Goal: Task Accomplishment & Management: Complete application form

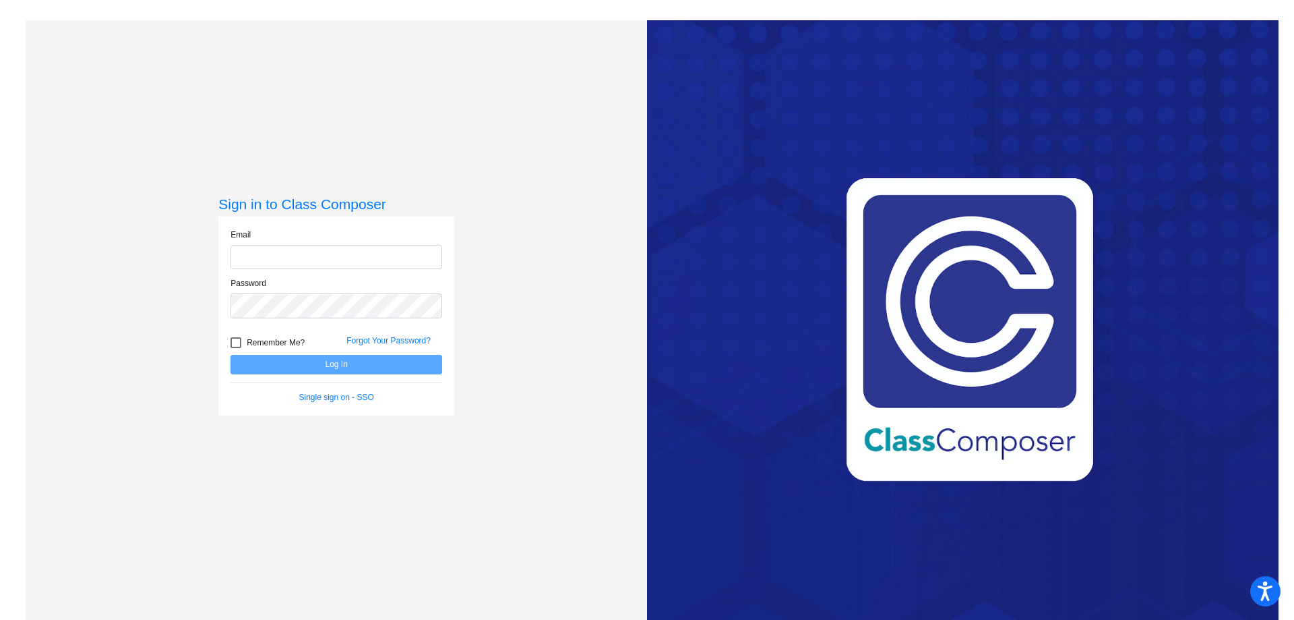
click at [318, 257] on input "email" at bounding box center [337, 257] width 212 height 25
type input "[EMAIL_ADDRESS][DOMAIN_NAME]"
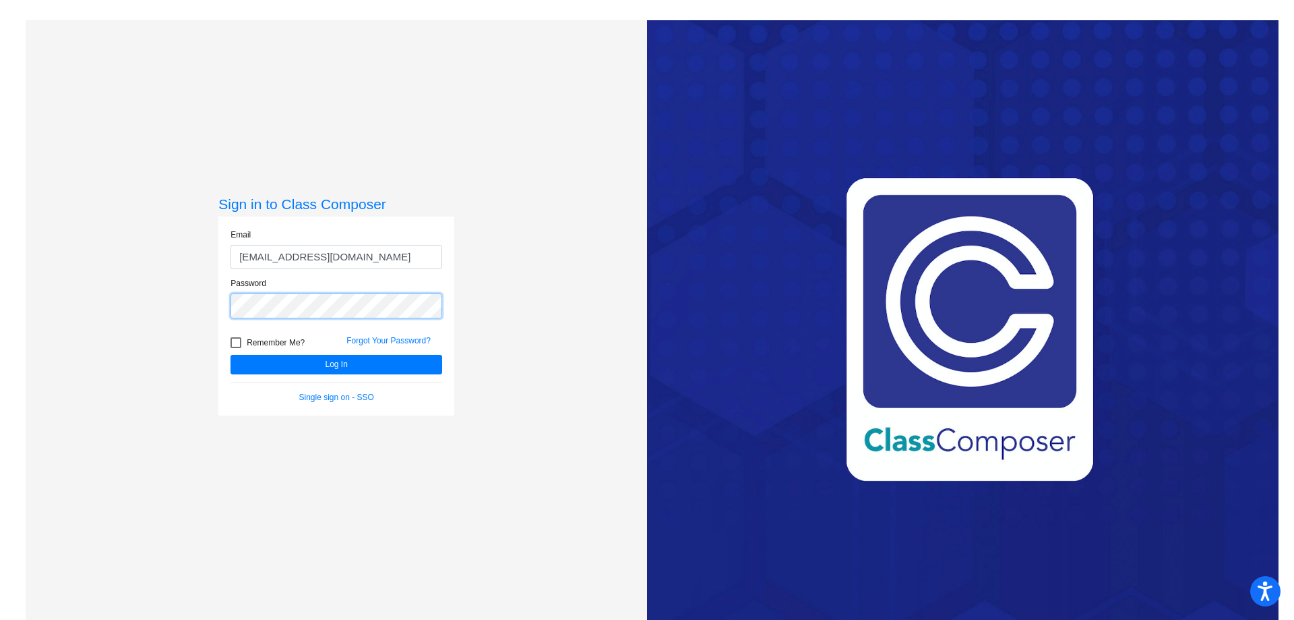
click at [231, 355] on button "Log In" at bounding box center [337, 365] width 212 height 20
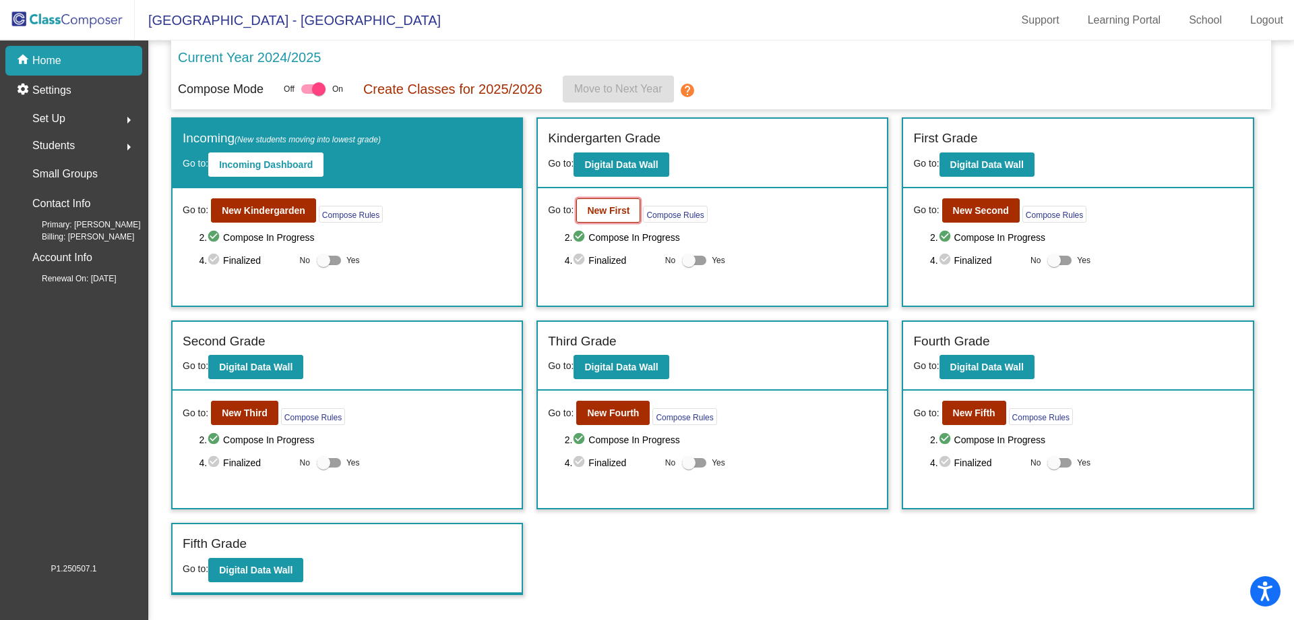
click at [603, 200] on button "New First" at bounding box center [608, 210] width 64 height 24
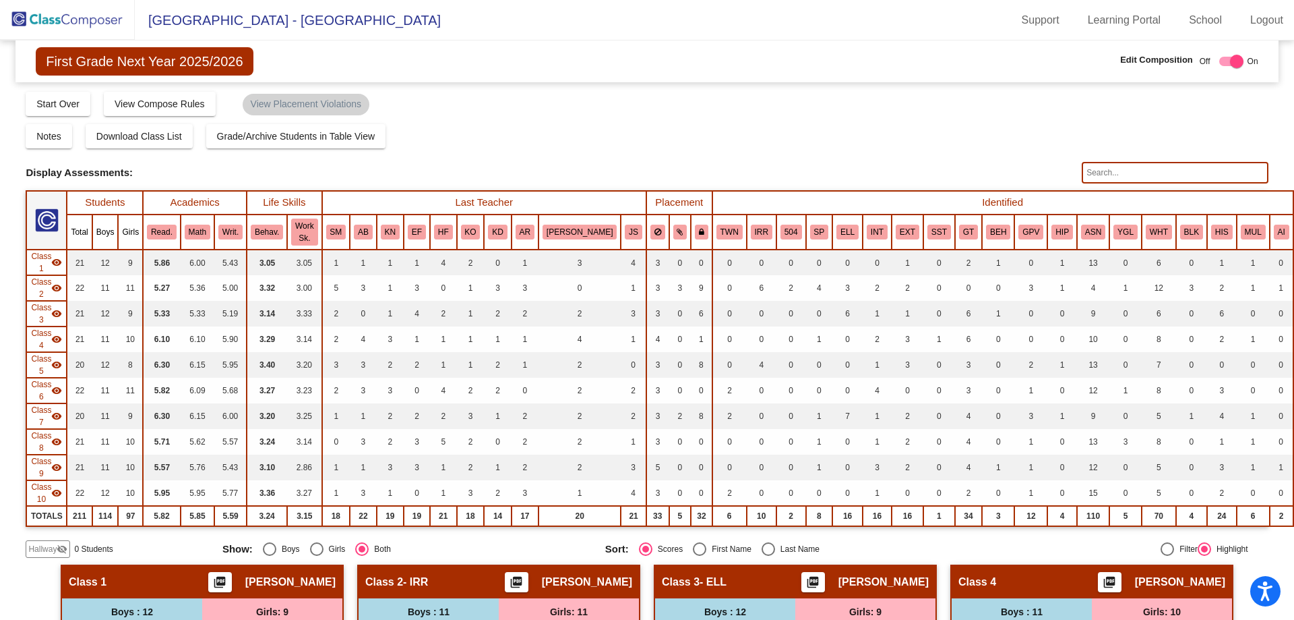
click at [49, 543] on span "Hallway" at bounding box center [42, 549] width 28 height 12
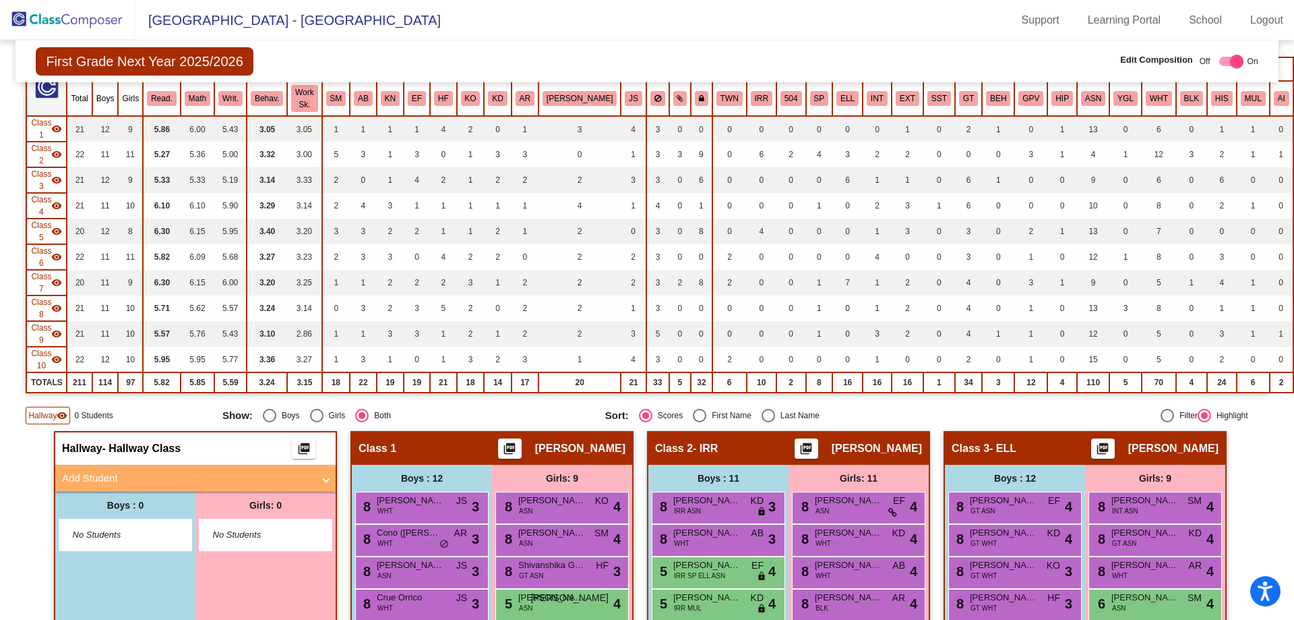
scroll to position [135, 0]
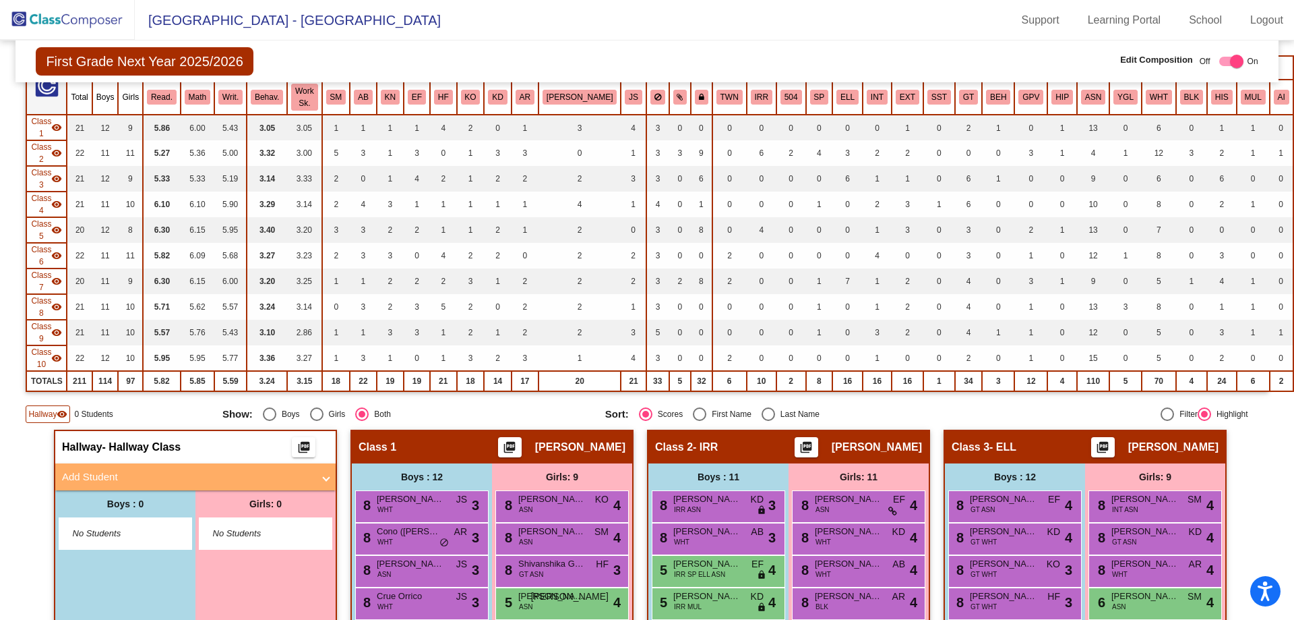
click at [66, 469] on mat-panel-title "Add Student" at bounding box center [187, 477] width 251 height 16
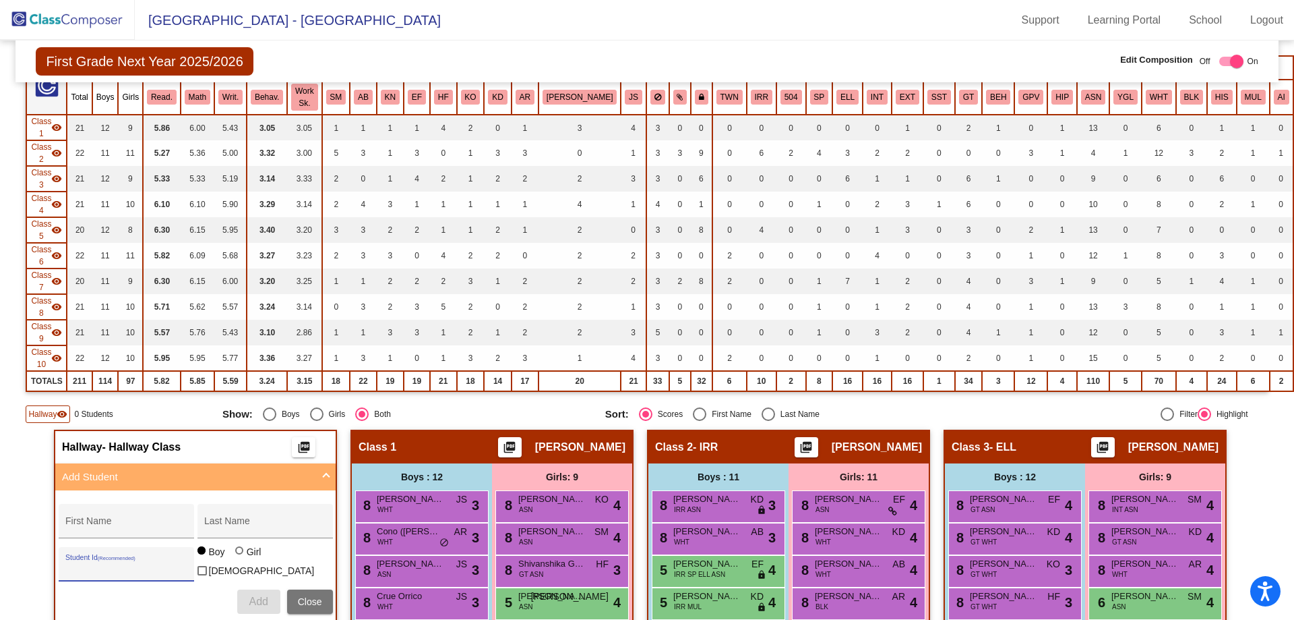
click at [76, 564] on input "Student Id (Recommended)" at bounding box center [125, 569] width 121 height 11
paste input "207735"
type input "207735"
click at [117, 520] on input "First Name" at bounding box center [125, 525] width 121 height 11
type input "[PERSON_NAME]"
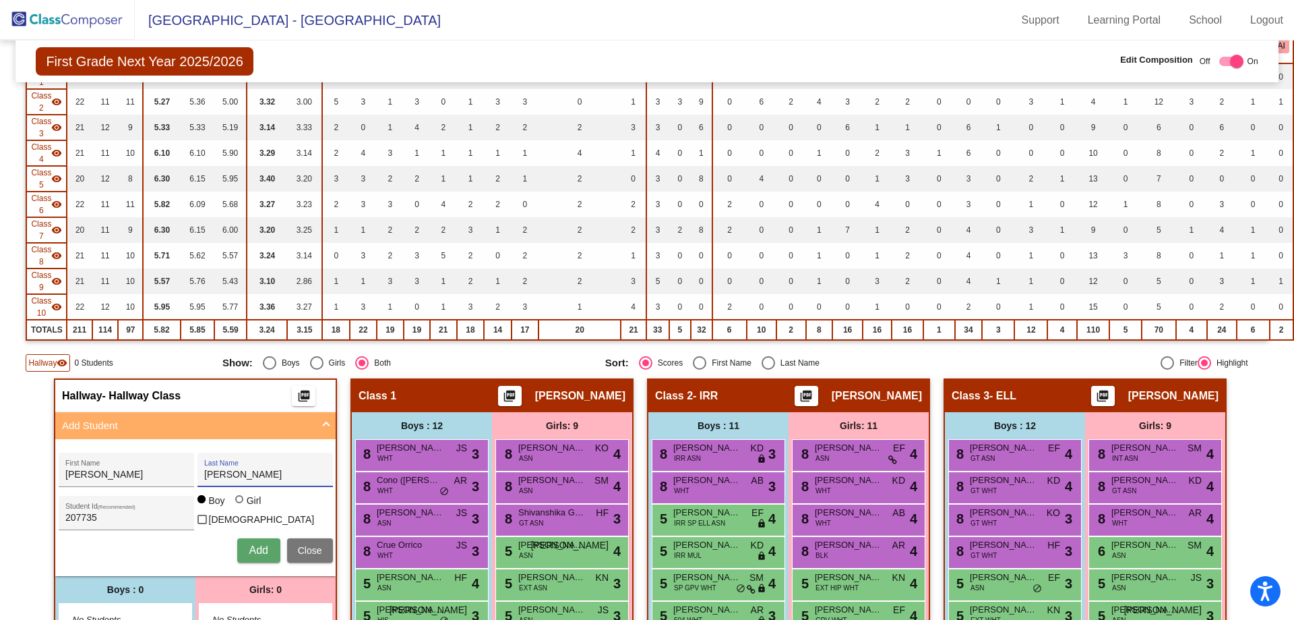
scroll to position [337, 0]
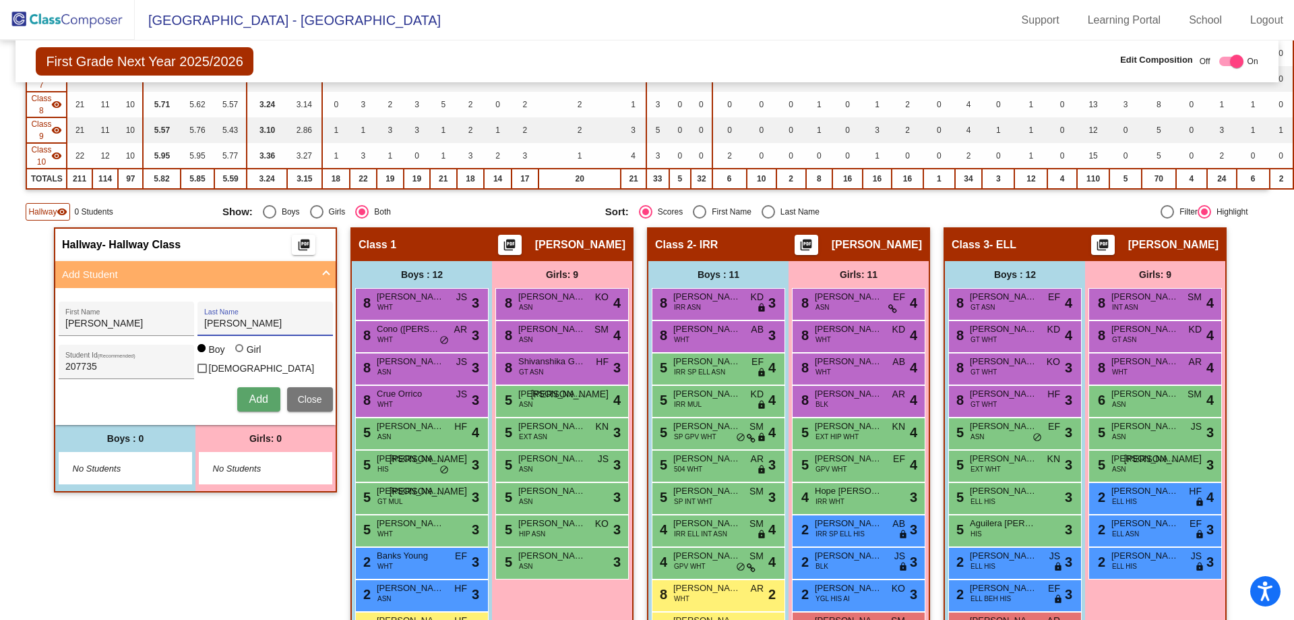
type input "[PERSON_NAME]"
click at [252, 393] on span "Add" at bounding box center [258, 398] width 19 height 11
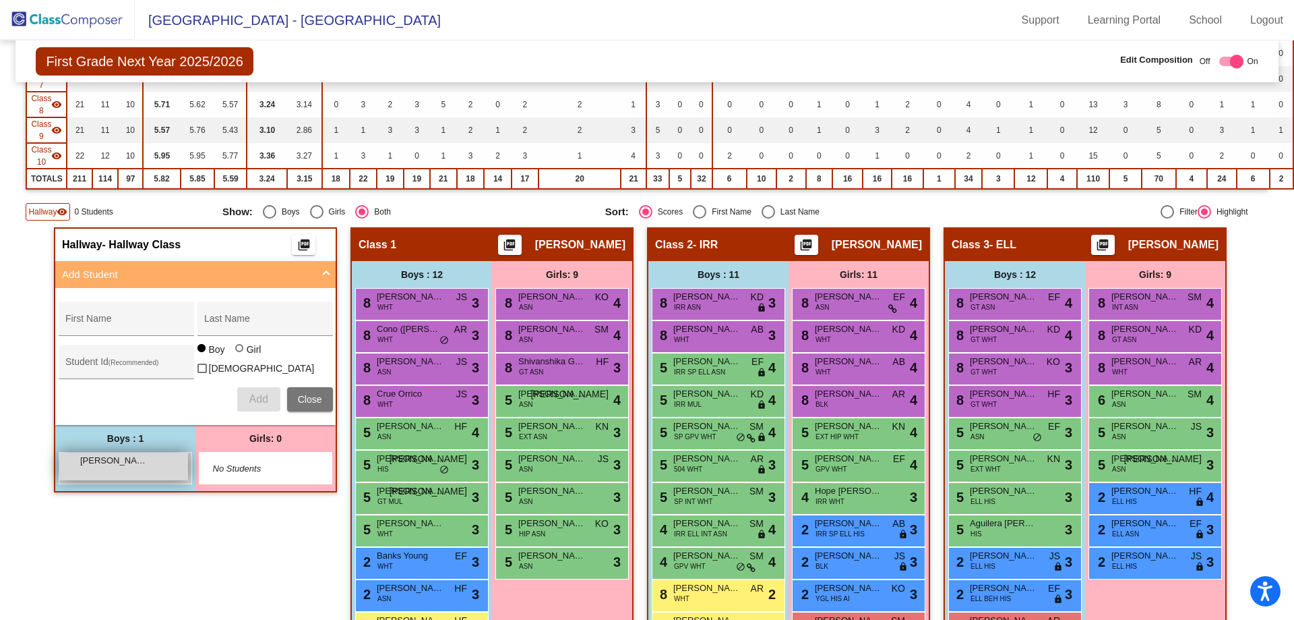
click at [131, 452] on div "[PERSON_NAME] lock do_not_disturb_alt" at bounding box center [123, 466] width 129 height 28
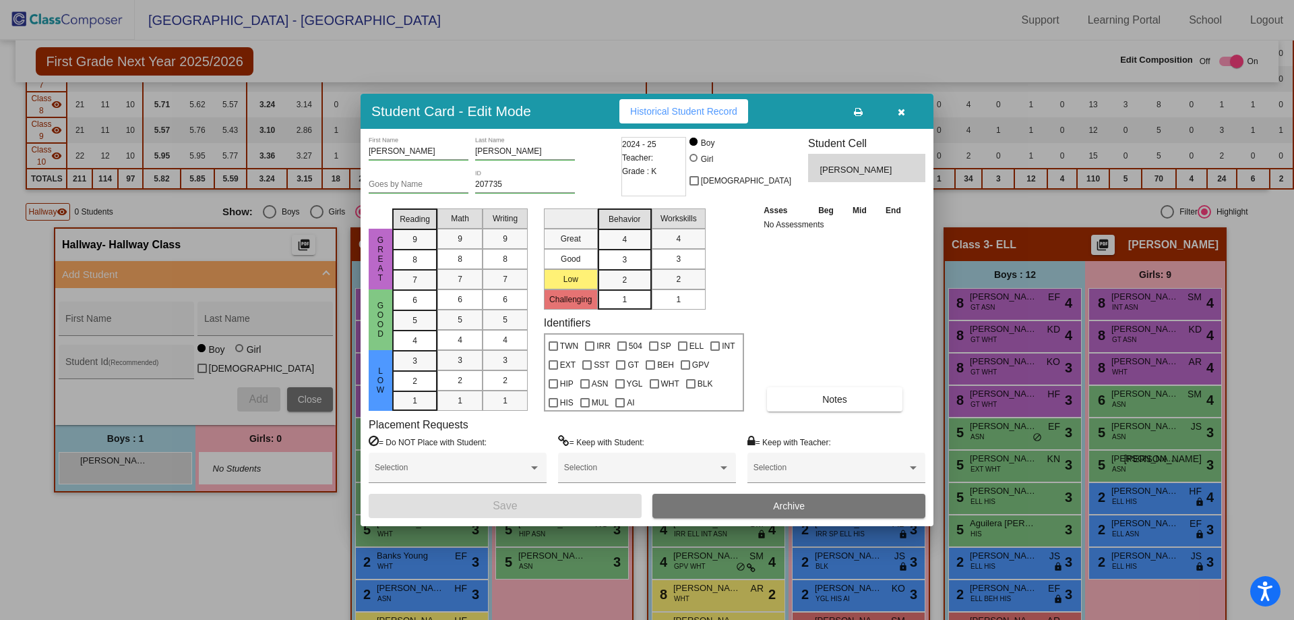
click at [907, 107] on button "button" at bounding box center [901, 111] width 43 height 24
